Goal: Transaction & Acquisition: Book appointment/travel/reservation

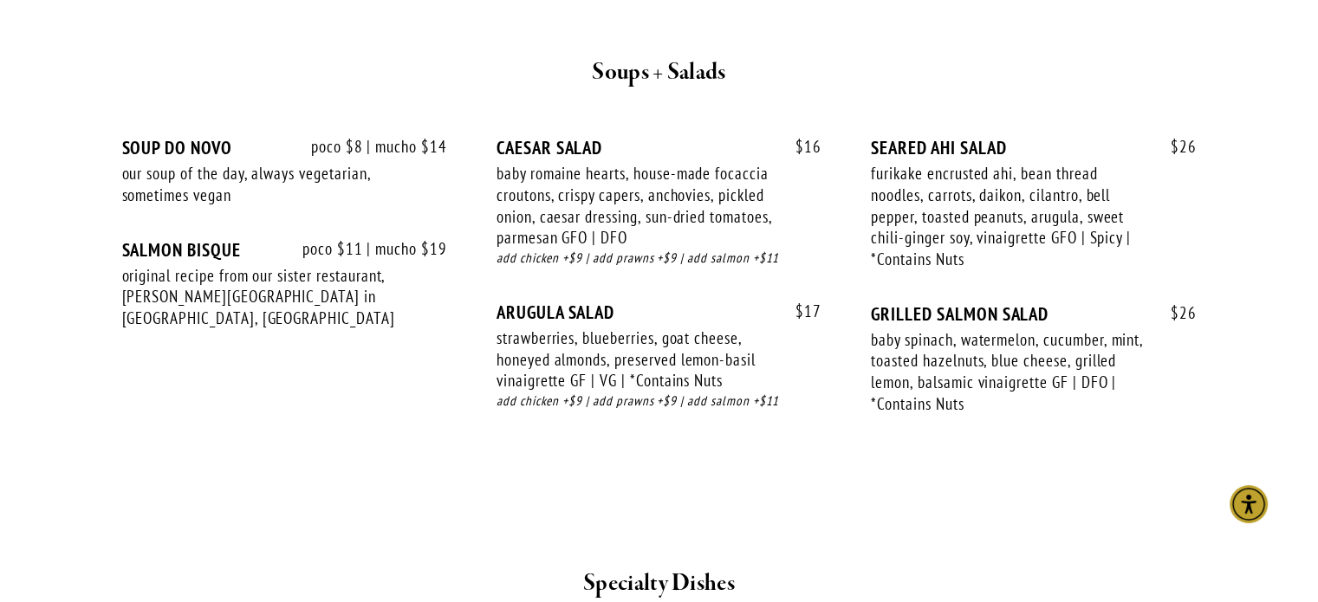
scroll to position [1853, 0]
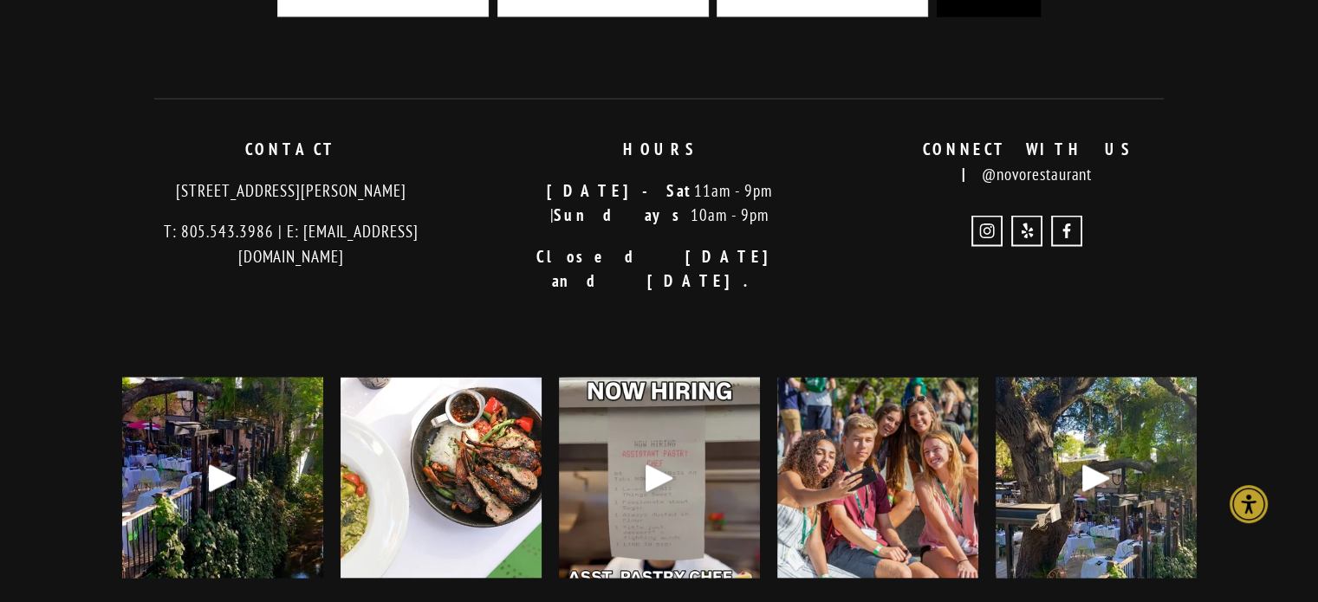
scroll to position [3567, 0]
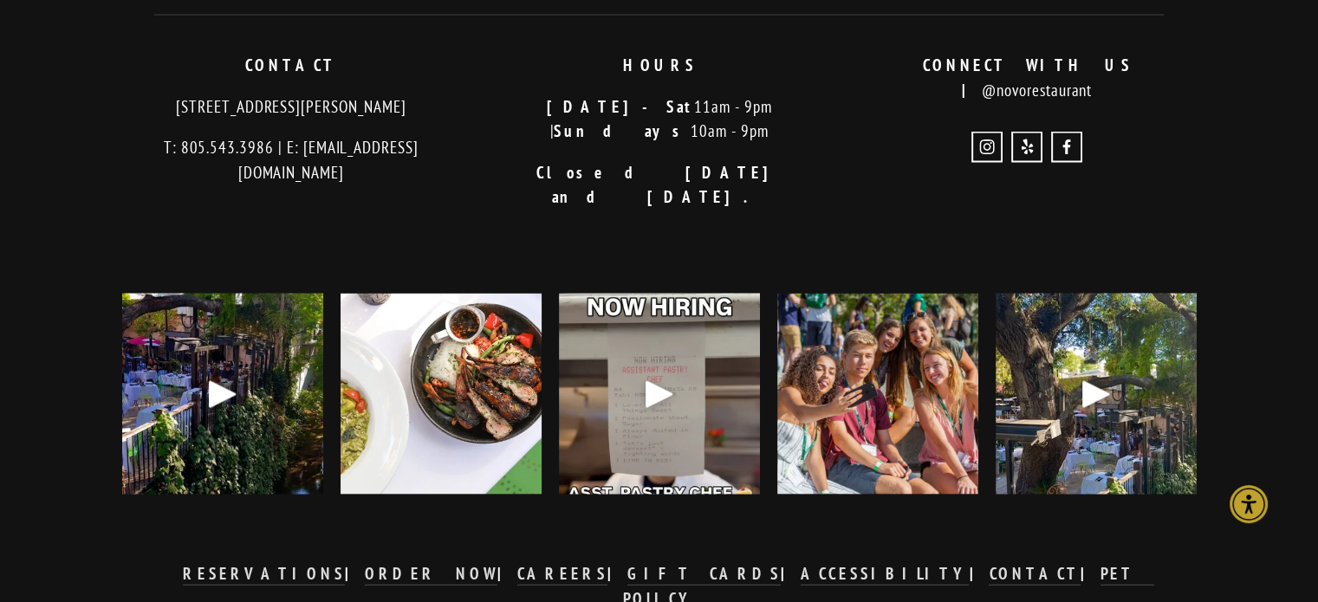
click at [218, 374] on div "Play" at bounding box center [223, 395] width 42 height 42
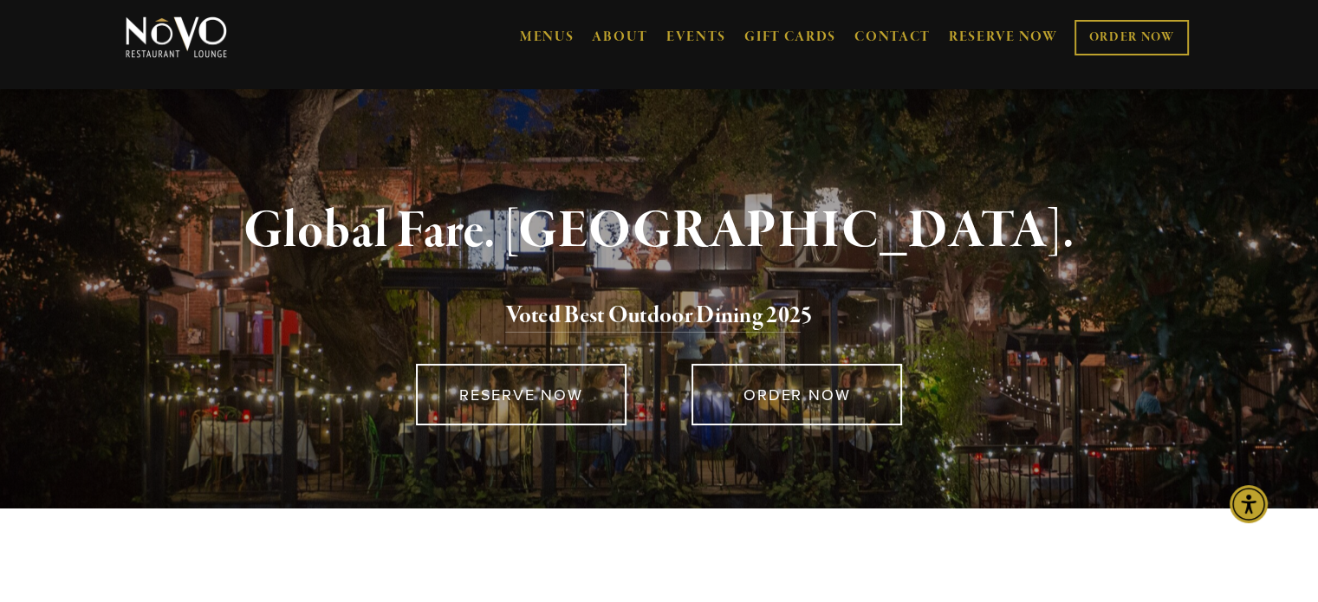
scroll to position [0, 0]
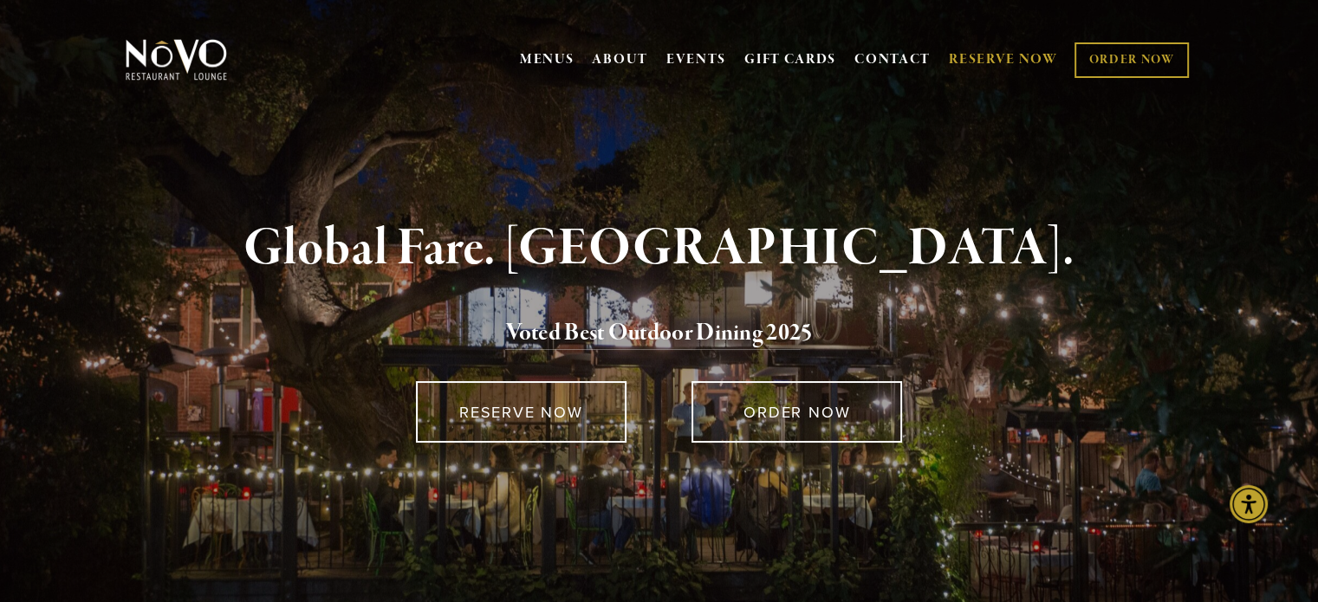
click at [964, 58] on link "RESERVE NOW" at bounding box center [1003, 59] width 109 height 33
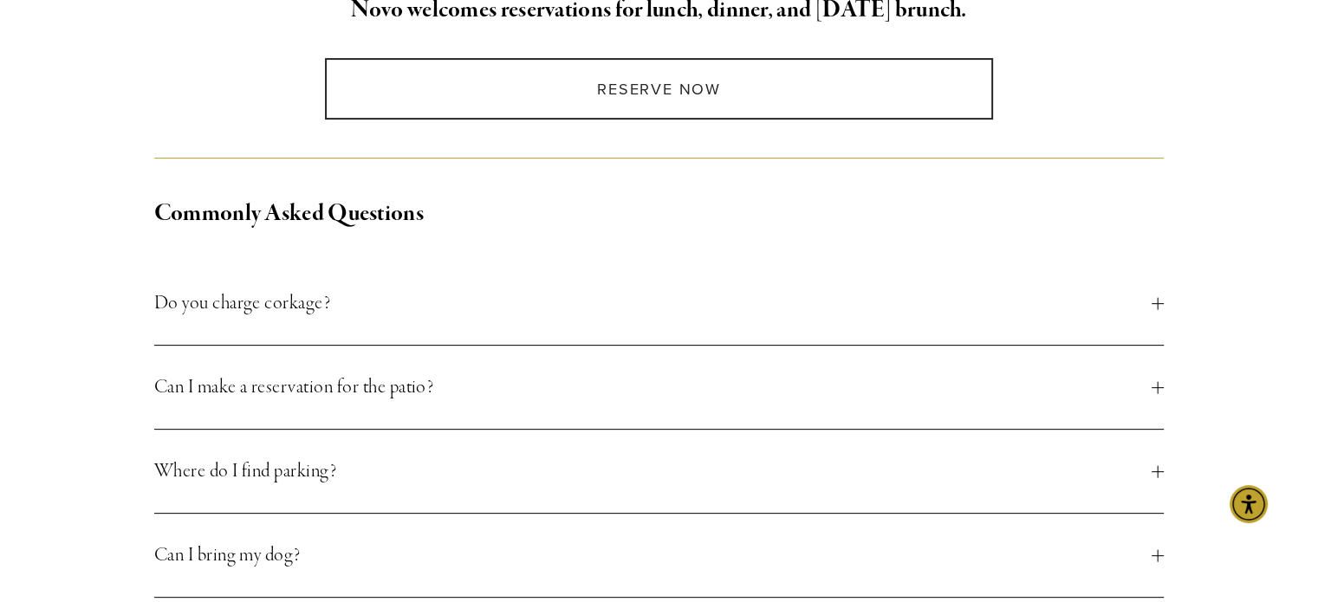
scroll to position [530, 0]
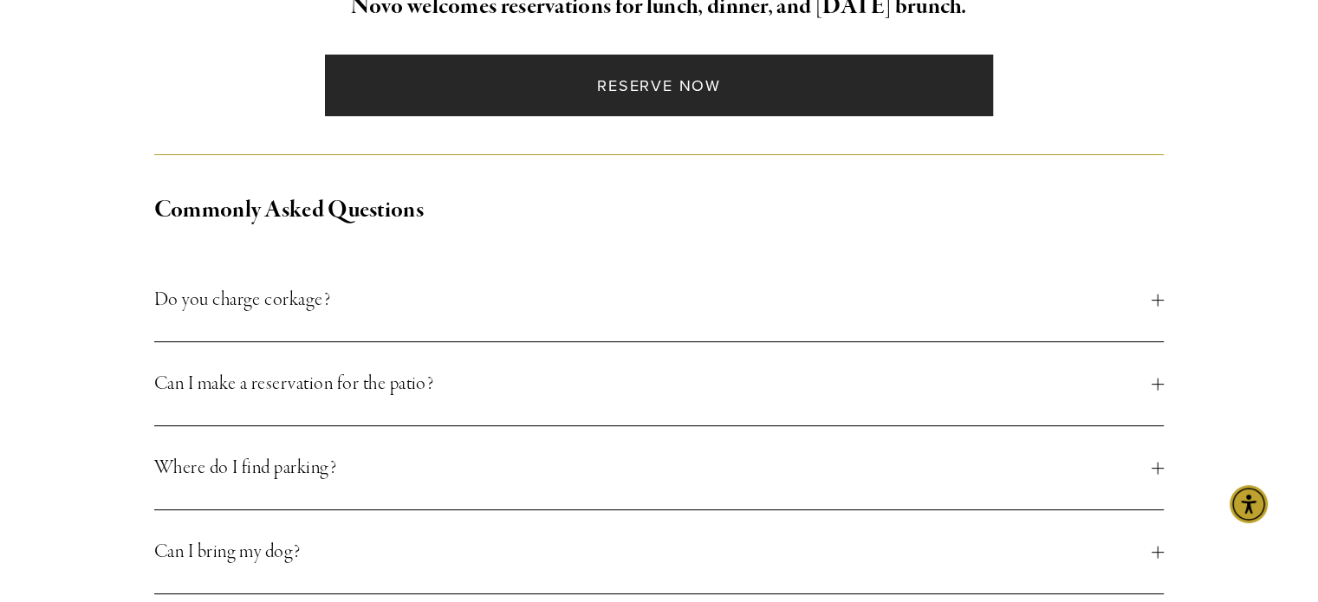
click at [533, 96] on link "Reserve Now" at bounding box center [659, 86] width 668 height 62
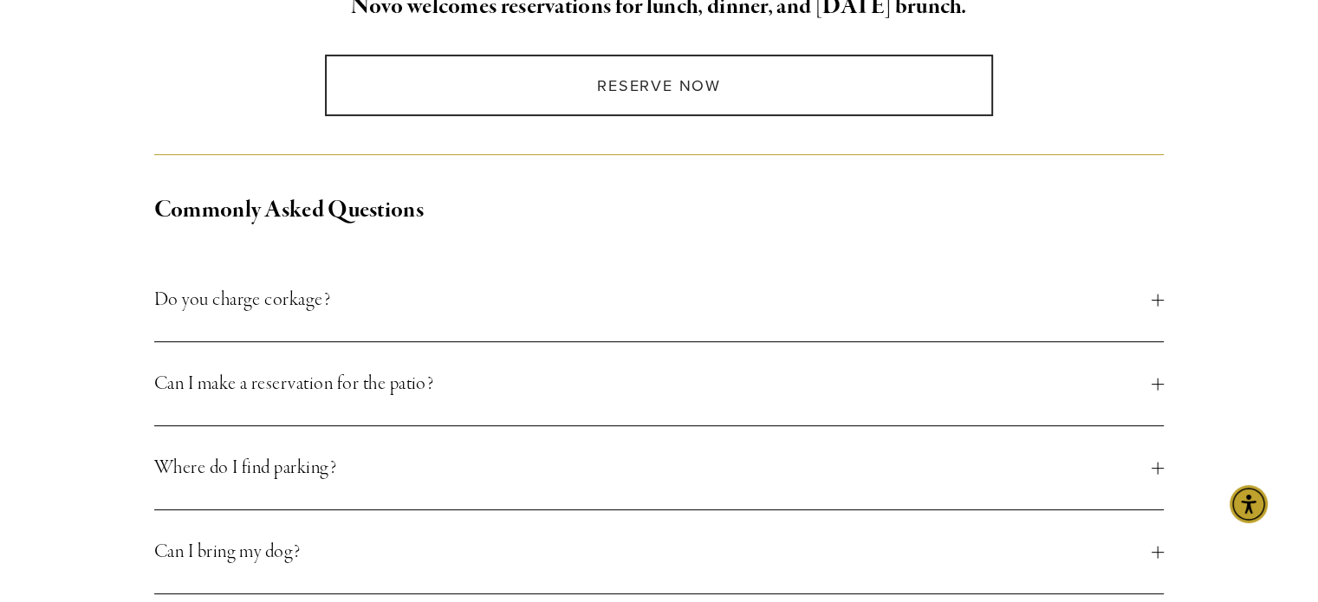
click at [312, 379] on span "Can I make a reservation for the patio?" at bounding box center [653, 383] width 999 height 31
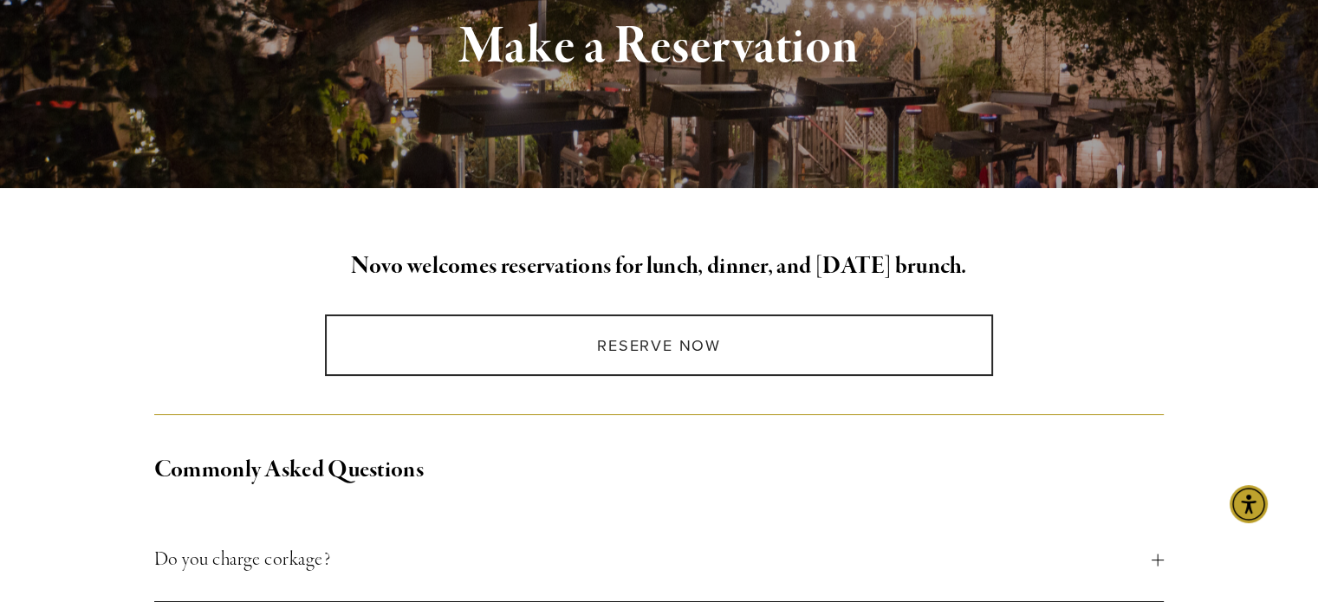
scroll to position [270, 0]
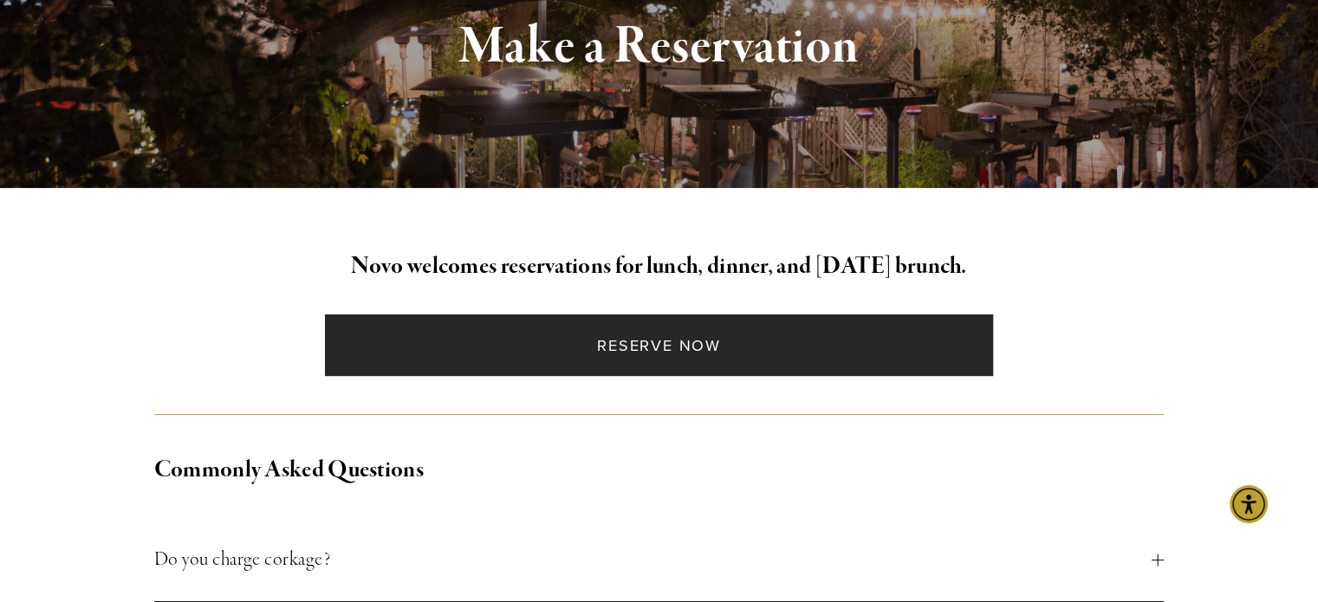
click at [620, 360] on link "Reserve Now" at bounding box center [659, 346] width 668 height 62
